Goal: Navigation & Orientation: Understand site structure

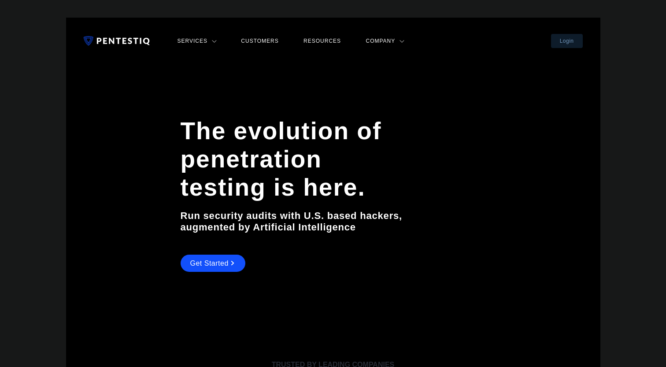
click at [380, 44] on link "Company" at bounding box center [385, 40] width 44 height 11
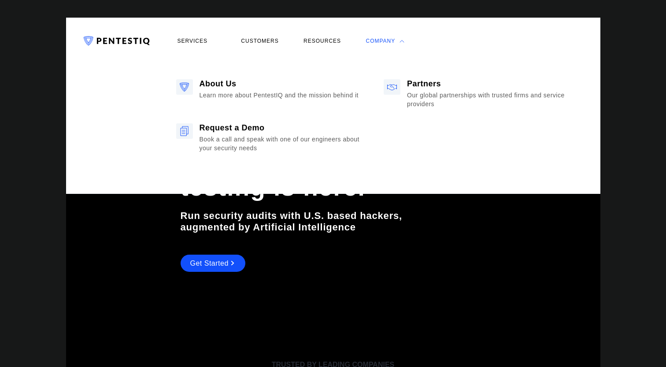
click at [380, 44] on link "Company" at bounding box center [385, 40] width 44 height 11
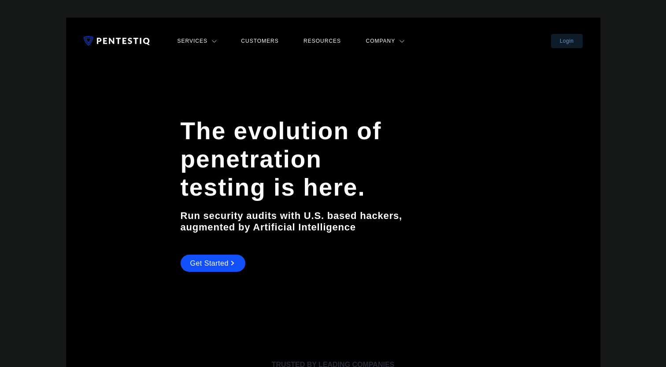
click at [380, 44] on link "Company" at bounding box center [385, 40] width 44 height 11
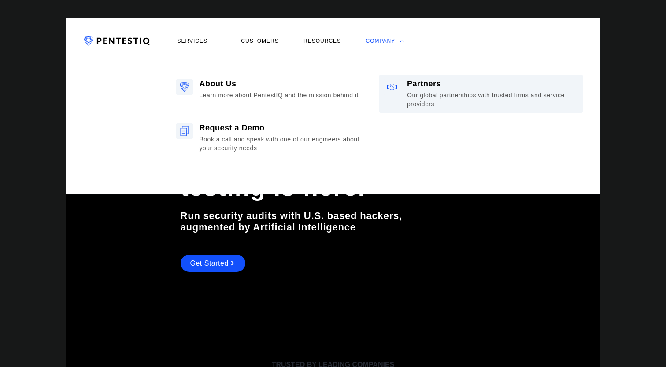
click at [407, 88] on div "Partners" at bounding box center [492, 83] width 171 height 9
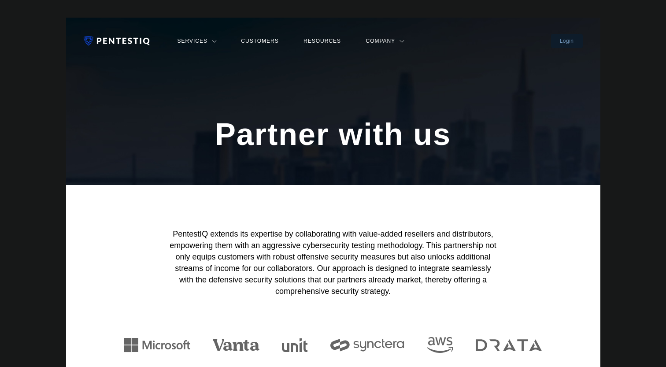
click at [261, 42] on link "Customers" at bounding box center [259, 40] width 43 height 11
click at [130, 37] on link at bounding box center [118, 40] width 69 height 11
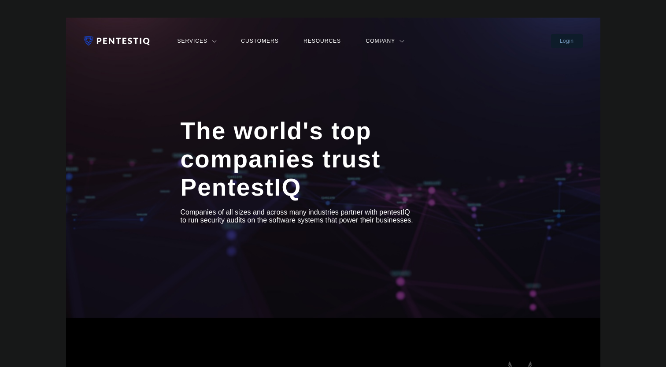
click at [383, 45] on link "Company" at bounding box center [385, 40] width 44 height 11
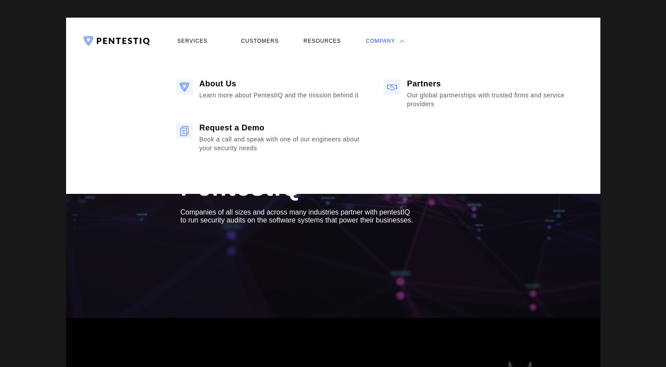
click at [196, 41] on link "Services" at bounding box center [197, 40] width 44 height 11
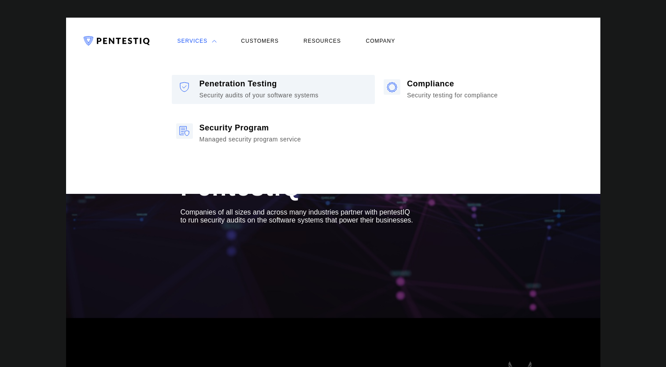
click at [202, 86] on div "Penetration Testing" at bounding box center [259, 83] width 119 height 9
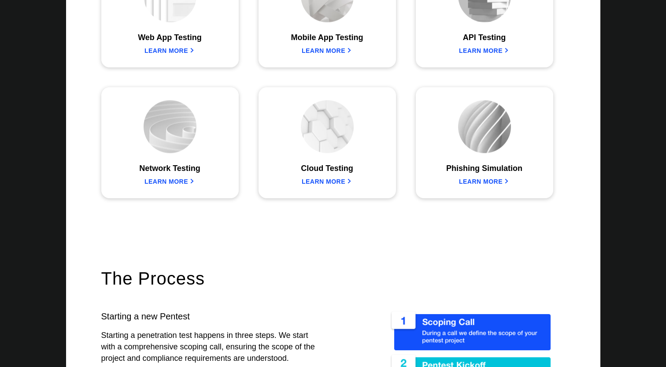
scroll to position [791, 0]
